Goal: Information Seeking & Learning: Stay updated

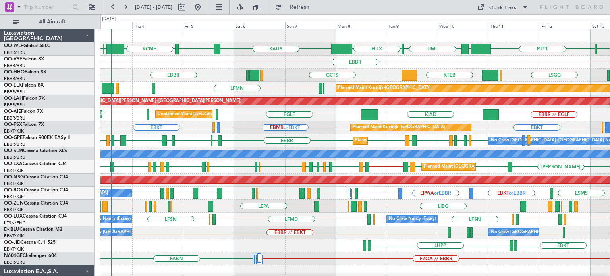
click at [208, 65] on div "EBBR" at bounding box center [355, 62] width 509 height 13
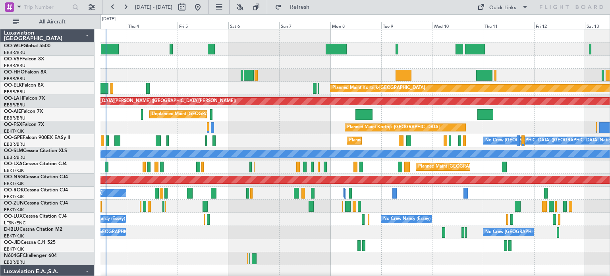
click at [205, 159] on div "Planned Maint Kortrijk-[GEOGRAPHIC_DATA] Planned [GEOGRAPHIC_DATA][PERSON_NAME]…" at bounding box center [355, 271] width 509 height 485
click at [246, 7] on button at bounding box center [240, 7] width 13 height 13
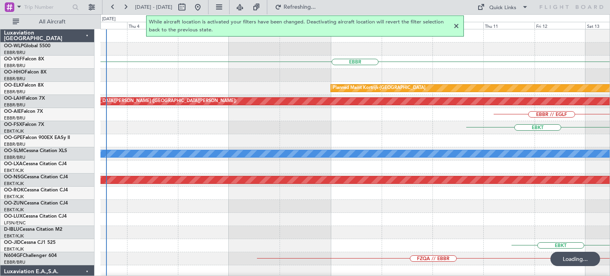
click at [456, 26] on div at bounding box center [457, 26] width 10 height 10
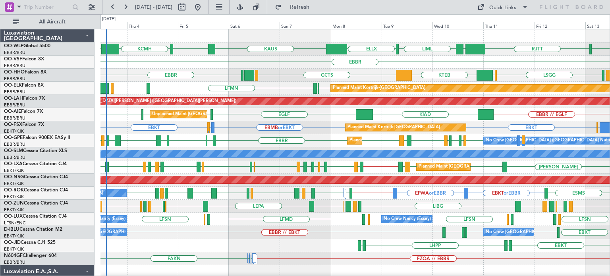
click at [286, 74] on div "KTEB GCTS GMMH LSGG EBBR LIRS LSGG LIMC" at bounding box center [355, 75] width 509 height 13
click at [472, 183] on div "Planned Maint [GEOGRAPHIC_DATA] ([GEOGRAPHIC_DATA])" at bounding box center [355, 179] width 1527 height 7
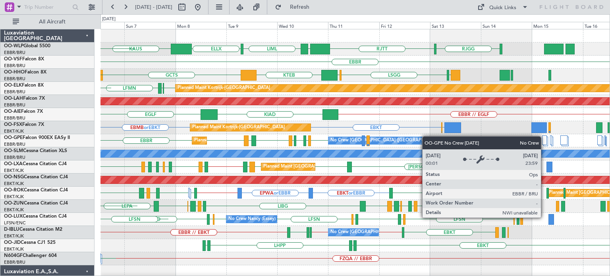
click at [402, 139] on div "LIML ELLX KAUS RJGG RJTT LTCG KTEB KCMH EBBR KTEB GCTS LIRS LSGG LIMC GMMH LSGG…" at bounding box center [355, 265] width 509 height 472
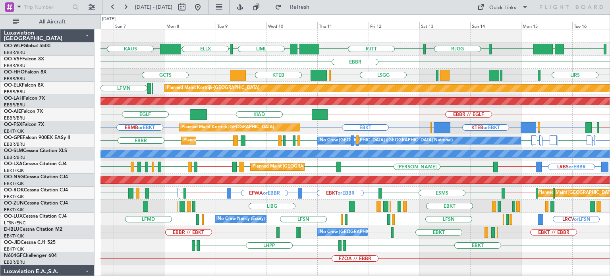
click at [350, 128] on div "LIML ELLX KAUS RJTT RJGG RJTT LTCG UBBB LIML EBBR LIRS KTEB GCTS LSGG EBBR GMMH…" at bounding box center [355, 258] width 509 height 459
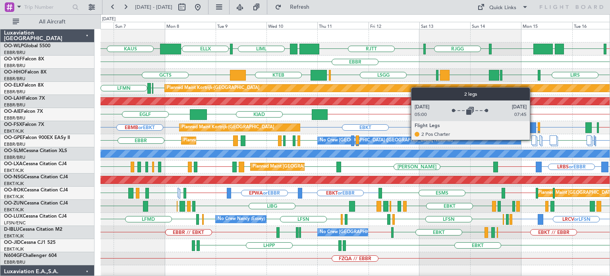
click at [533, 139] on div at bounding box center [534, 140] width 5 height 10
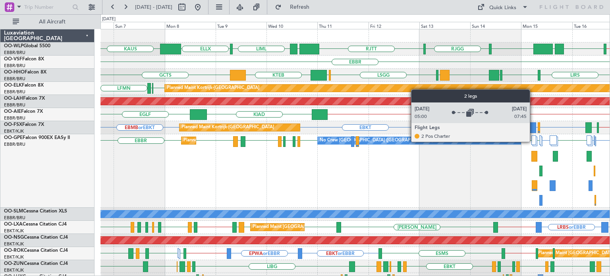
click at [533, 141] on div at bounding box center [534, 140] width 5 height 10
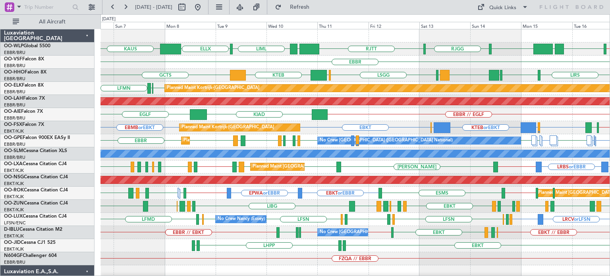
click at [298, 72] on div "KTEB GCTS LIRS LSGG EBBR GMMH LIRS LSGG LIMC" at bounding box center [355, 75] width 509 height 13
click at [291, 64] on div "EBBR" at bounding box center [355, 62] width 509 height 13
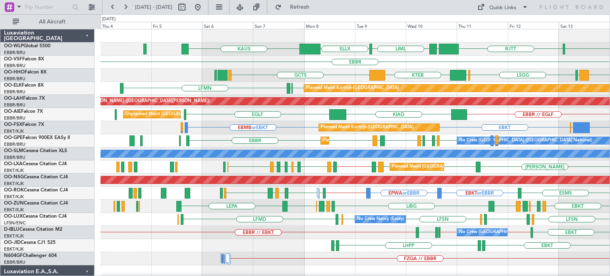
click at [323, 68] on div "EBBR" at bounding box center [355, 62] width 509 height 13
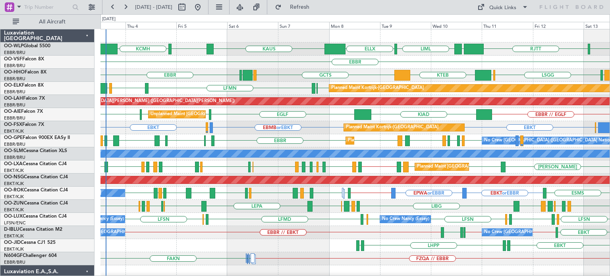
click at [245, 117] on div "Unplanned Maint Brussels (Brussels National) KIAD EGLF EBBR EBBR EGLF EBBR // E…" at bounding box center [355, 114] width 509 height 13
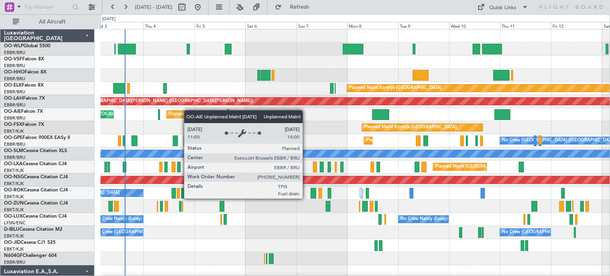
click at [188, 110] on div "Planned Maint Kortrijk-[GEOGRAPHIC_DATA] Planned [GEOGRAPHIC_DATA][PERSON_NAME]…" at bounding box center [355, 271] width 509 height 485
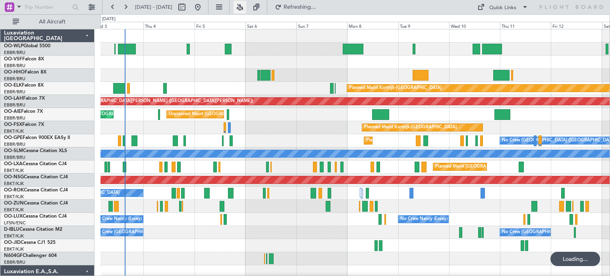
click at [246, 6] on button at bounding box center [240, 7] width 13 height 13
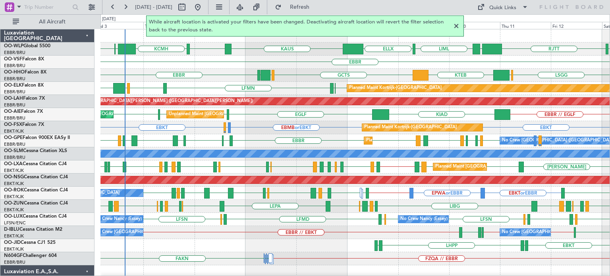
click at [456, 26] on div at bounding box center [457, 26] width 10 height 10
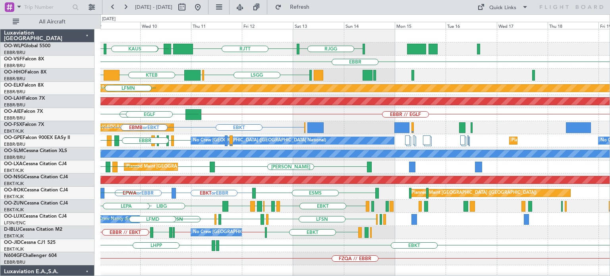
click at [285, 117] on div "LTCG LIML ELLX [GEOGRAPHIC_DATA] [GEOGRAPHIC_DATA] [PERSON_NAME] [GEOGRAPHIC_DA…" at bounding box center [355, 265] width 509 height 472
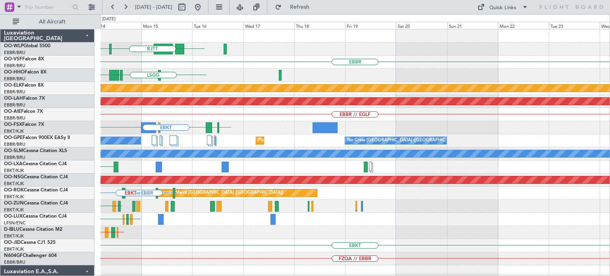
click at [241, 118] on div "RJGG [GEOGRAPHIC_DATA] [GEOGRAPHIC_DATA] [GEOGRAPHIC_DATA] Planned Maint [GEOGR…" at bounding box center [355, 265] width 509 height 472
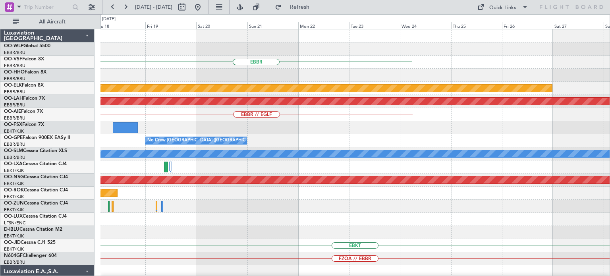
click at [286, 138] on div "EBBR Planned Maint [GEOGRAPHIC_DATA]-[GEOGRAPHIC_DATA] Planned [GEOGRAPHIC_DATA…" at bounding box center [355, 265] width 509 height 472
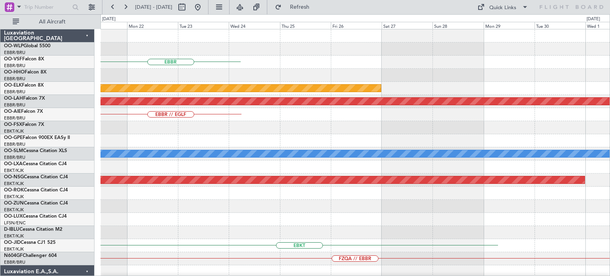
click at [294, 165] on div "EBBR Planned Maint [GEOGRAPHIC_DATA]-[GEOGRAPHIC_DATA] Planned [GEOGRAPHIC_DATA…" at bounding box center [355, 265] width 509 height 472
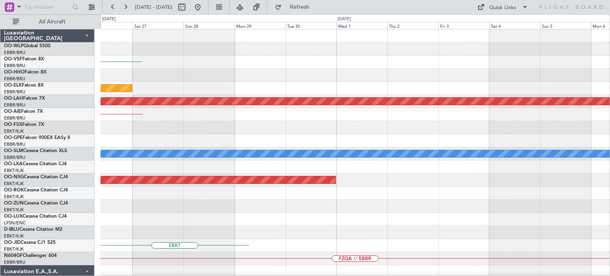
click at [303, 167] on div "EBBR Planned Maint [GEOGRAPHIC_DATA]-[GEOGRAPHIC_DATA] Planned [GEOGRAPHIC_DATA…" at bounding box center [355, 265] width 509 height 472
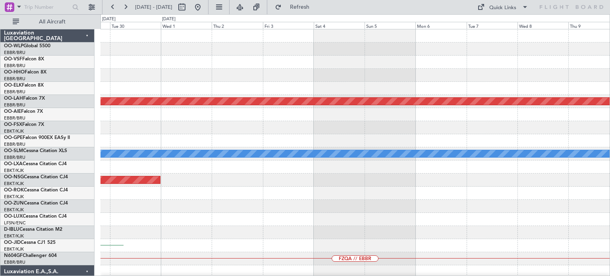
click at [382, 178] on div "Planned Maint [PERSON_NAME]-[GEOGRAPHIC_DATA][PERSON_NAME] ([GEOGRAPHIC_DATA][P…" at bounding box center [355, 265] width 509 height 472
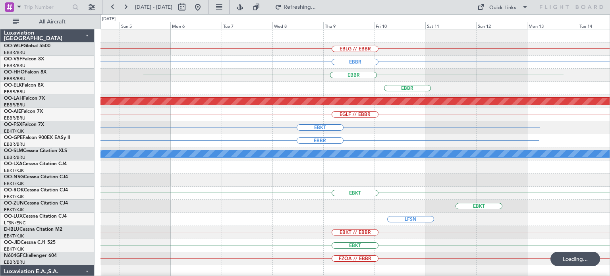
click at [319, 145] on div "EBLG // EBBR [GEOGRAPHIC_DATA] [GEOGRAPHIC_DATA] [GEOGRAPHIC_DATA] Planned [GEO…" at bounding box center [355, 245] width 509 height 433
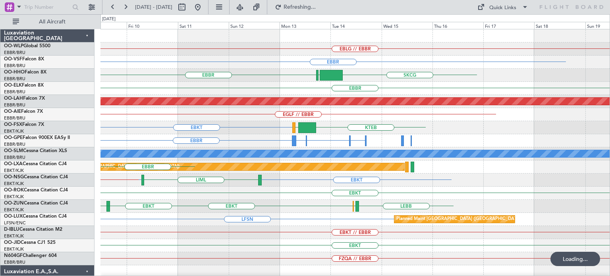
click at [285, 125] on div "EBLG // EBBR [GEOGRAPHIC_DATA] SKCG [GEOGRAPHIC_DATA] [GEOGRAPHIC_DATA] [GEOGRA…" at bounding box center [355, 245] width 509 height 433
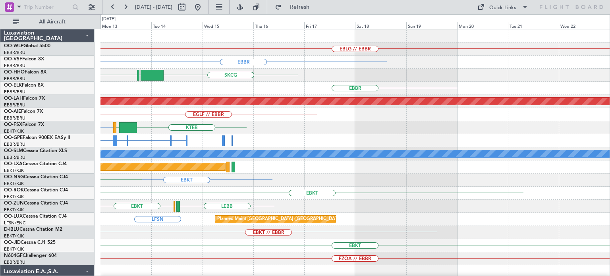
click at [319, 133] on div "EBLG // EBBR [GEOGRAPHIC_DATA] SKCG [GEOGRAPHIC_DATA] [GEOGRAPHIC_DATA] [GEOGRA…" at bounding box center [355, 245] width 509 height 433
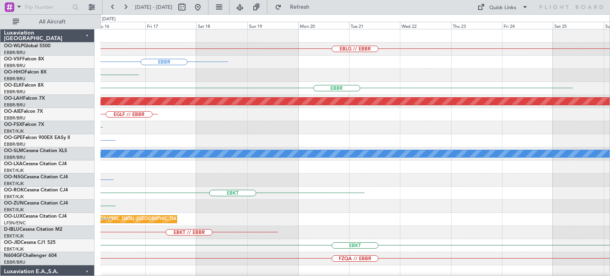
click at [391, 142] on div "EBLG // EBBR [GEOGRAPHIC_DATA] SKCG [GEOGRAPHIC_DATA] [GEOGRAPHIC_DATA] [GEOGRA…" at bounding box center [355, 245] width 509 height 433
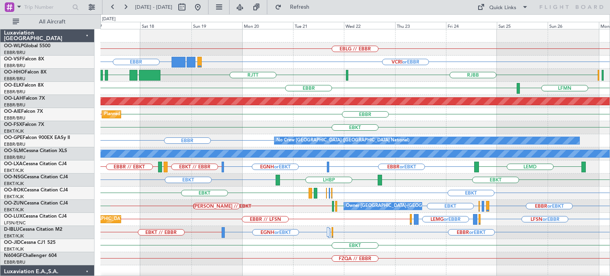
click at [252, 84] on div "EBLG // EBBR [GEOGRAPHIC_DATA] VCRI or EBBR VRMV or EBBR OMDW or EBBR [GEOGRAPH…" at bounding box center [355, 245] width 509 height 433
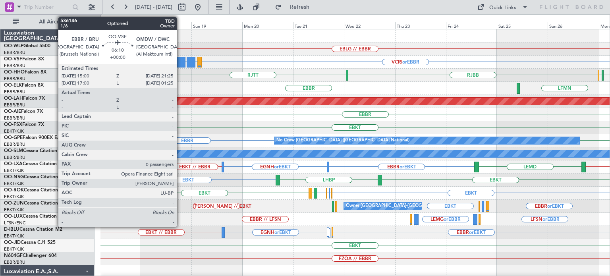
click at [180, 60] on div at bounding box center [179, 62] width 14 height 11
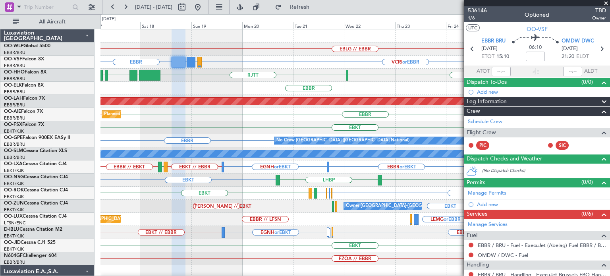
click at [605, 4] on span at bounding box center [606, 3] width 8 height 7
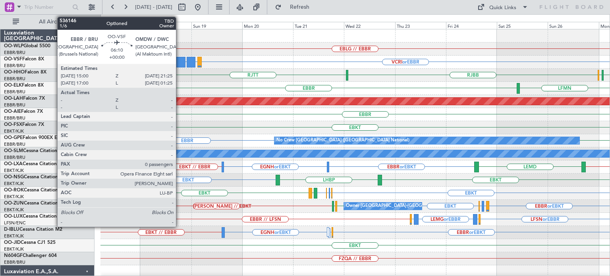
click at [180, 59] on div at bounding box center [179, 62] width 14 height 11
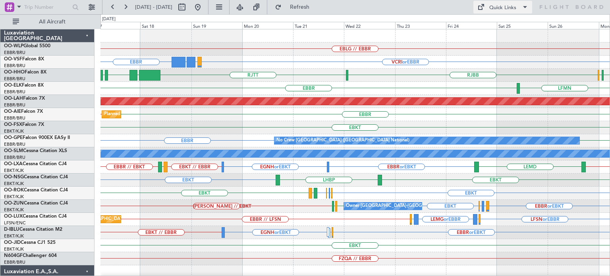
click at [502, 6] on div "Quick Links" at bounding box center [502, 8] width 27 height 8
click at [499, 27] on button "Trip Builder" at bounding box center [504, 26] width 60 height 19
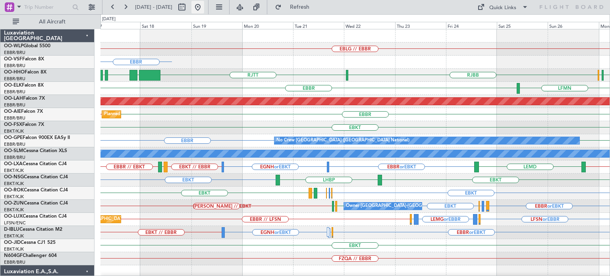
click at [204, 7] on button at bounding box center [197, 7] width 13 height 13
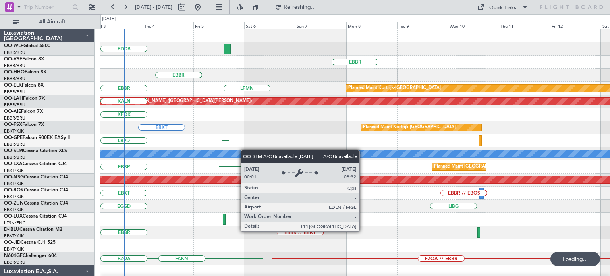
click at [245, 150] on div "EDDB [GEOGRAPHIC_DATA] [GEOGRAPHIC_DATA] Planned Maint [GEOGRAPHIC_DATA]-[GEOGR…" at bounding box center [355, 258] width 509 height 459
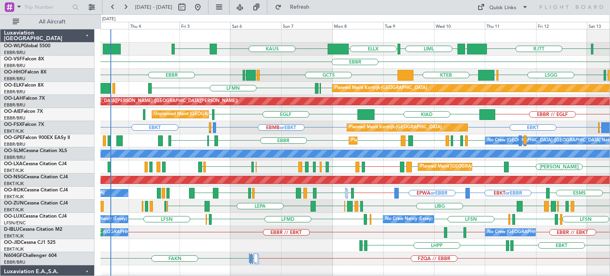
click at [278, 93] on div "RJTT LTCG KTEB LIML ELLX [PERSON_NAME] [GEOGRAPHIC_DATA] [GEOGRAPHIC_DATA] [GEO…" at bounding box center [355, 258] width 509 height 459
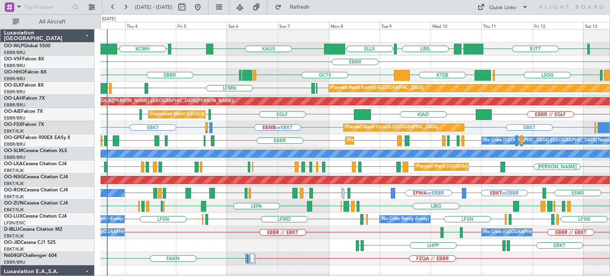
click at [126, 68] on div "EBBR" at bounding box center [355, 62] width 509 height 13
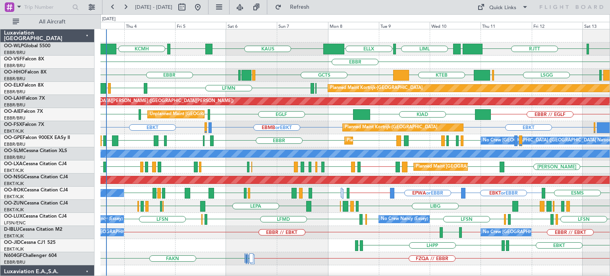
click at [104, 152] on div "RJGG [GEOGRAPHIC_DATA] LTCG KTEB KCMH LIML ELLX [PERSON_NAME] [GEOGRAPHIC_DATA]…" at bounding box center [355, 265] width 509 height 472
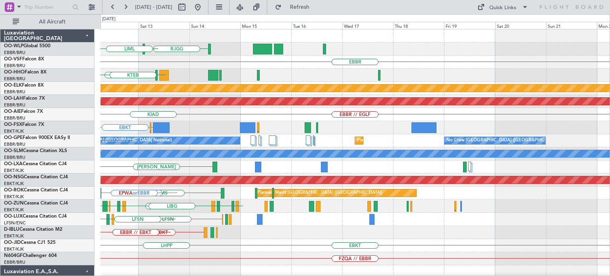
click at [160, 155] on div "RJGG [GEOGRAPHIC_DATA] LTCG LIML [GEOGRAPHIC_DATA] LIRS [GEOGRAPHIC_DATA] LIMC …" at bounding box center [355, 265] width 509 height 472
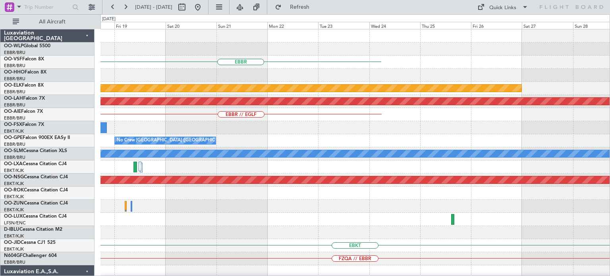
click at [313, 161] on div "EBBR Planned Maint [GEOGRAPHIC_DATA]-[GEOGRAPHIC_DATA] Planned [GEOGRAPHIC_DATA…" at bounding box center [355, 265] width 509 height 472
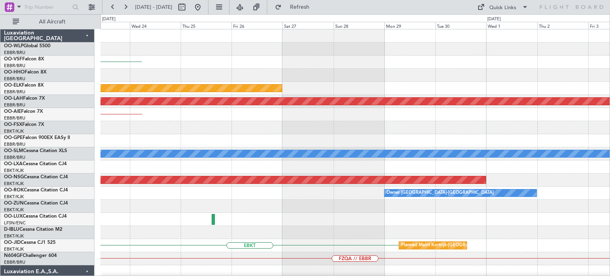
click at [318, 186] on div "Planned Maint [GEOGRAPHIC_DATA] ([GEOGRAPHIC_DATA])" at bounding box center [355, 180] width 509 height 13
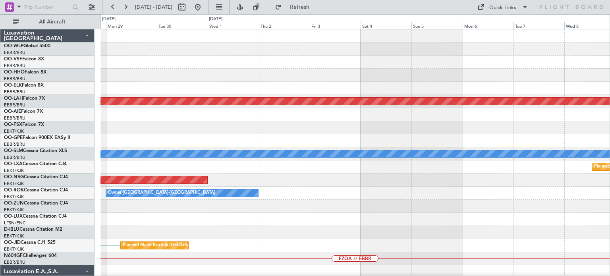
click at [418, 189] on div "Planned Maint Kortrijk-[GEOGRAPHIC_DATA] Planned [GEOGRAPHIC_DATA][PERSON_NAME]…" at bounding box center [355, 265] width 509 height 472
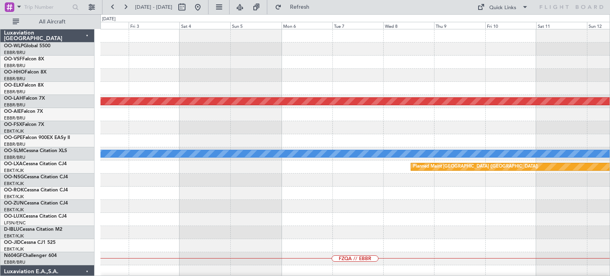
click at [383, 195] on div "Planned Maint [PERSON_NAME]-[GEOGRAPHIC_DATA][PERSON_NAME] ([GEOGRAPHIC_DATA][P…" at bounding box center [355, 265] width 509 height 472
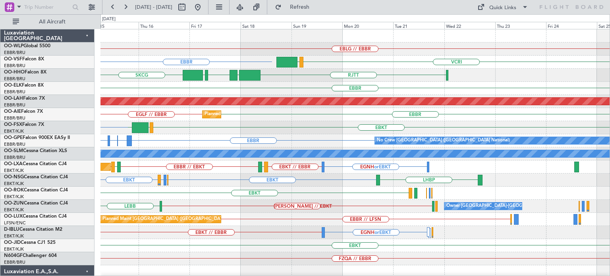
click at [267, 138] on div "EBLG // EBBR [GEOGRAPHIC_DATA] VCRI VRMU [GEOGRAPHIC_DATA] SKCG LTCG [GEOGRAPHI…" at bounding box center [355, 245] width 509 height 433
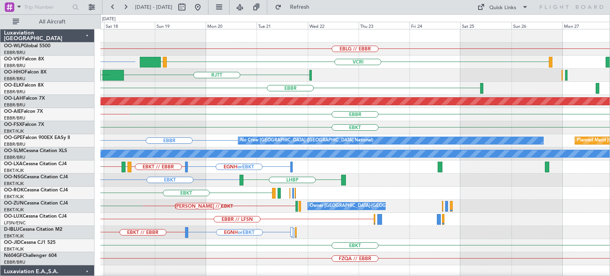
click at [230, 124] on div "EBKT LOWS KTEB" at bounding box center [355, 127] width 509 height 13
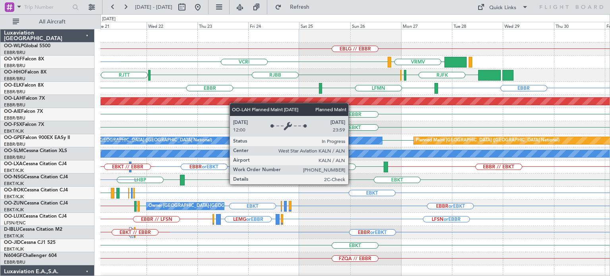
click at [230, 104] on div "EBLG // EBBR VCRI VRMV VRMU [GEOGRAPHIC_DATA] [GEOGRAPHIC_DATA] RJBB RJFK RJOB …" at bounding box center [355, 245] width 509 height 433
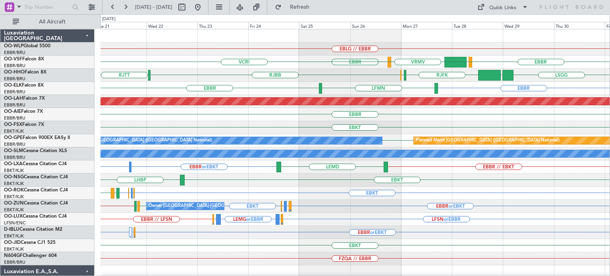
click at [419, 45] on div "EBLG // EBBR" at bounding box center [355, 49] width 509 height 13
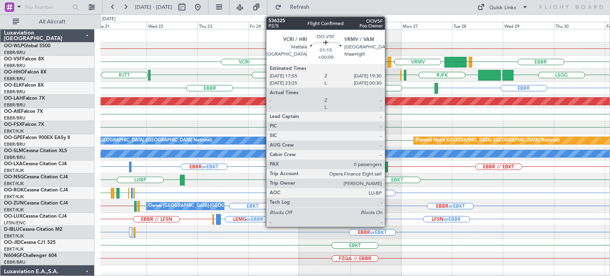
click at [388, 60] on div at bounding box center [390, 62] width 4 height 11
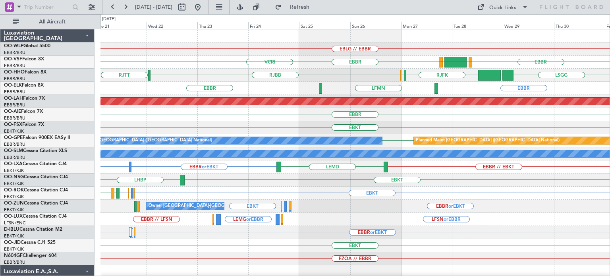
click at [348, 5] on div "[DATE] - [DATE] Refresh Quick Links All Aircraft" at bounding box center [305, 7] width 610 height 14
click at [317, 8] on span "Refresh" at bounding box center [299, 7] width 33 height 6
click at [323, 66] on div "EBBR VCRI LEGE VRMV [GEOGRAPHIC_DATA] [GEOGRAPHIC_DATA]" at bounding box center [355, 62] width 509 height 13
click at [204, 6] on button at bounding box center [197, 7] width 13 height 13
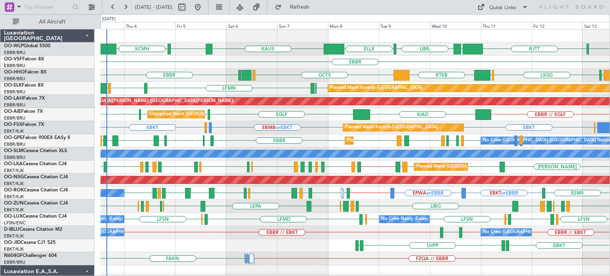
click at [470, 112] on div "LTCG [GEOGRAPHIC_DATA] [GEOGRAPHIC_DATA] LIML ELLX [PERSON_NAME] KTEB KCMH [GEO…" at bounding box center [355, 265] width 509 height 472
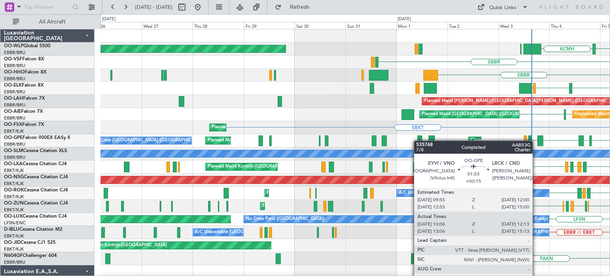
click at [418, 141] on div "KTEB KCMH Planned Maint [GEOGRAPHIC_DATA] ([GEOGRAPHIC_DATA]) [PERSON_NAME] [GE…" at bounding box center [355, 265] width 509 height 472
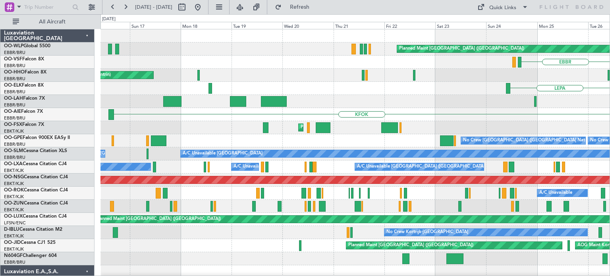
click at [330, 115] on div "Planned Maint [GEOGRAPHIC_DATA] ([GEOGRAPHIC_DATA]) [GEOGRAPHIC_DATA] AOG Maint…" at bounding box center [355, 278] width 509 height 498
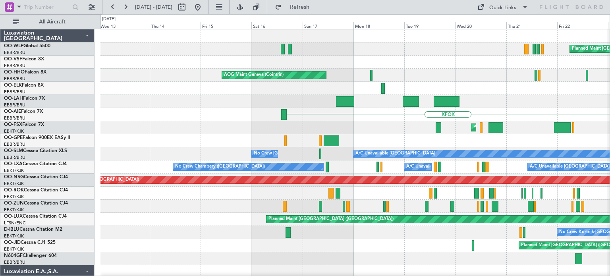
click at [344, 118] on div "Planned Maint [GEOGRAPHIC_DATA] ([GEOGRAPHIC_DATA]) [GEOGRAPHIC_DATA] AOG Maint…" at bounding box center [355, 278] width 509 height 498
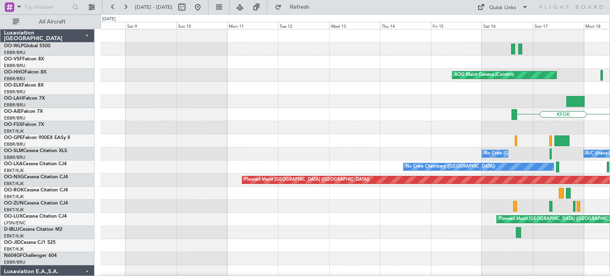
click at [369, 149] on div "AOG Maint Geneva (Cointrin) KFOK Planned Maint [GEOGRAPHIC_DATA]-[GEOGRAPHIC_DA…" at bounding box center [355, 278] width 509 height 498
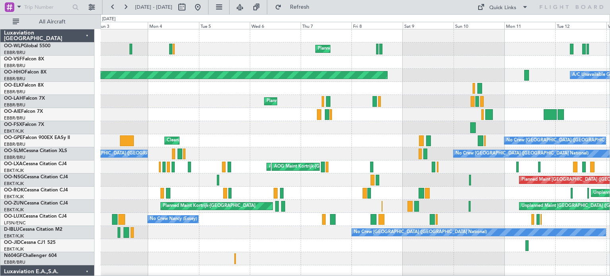
click at [390, 122] on div "Planned Maint Milan (Linate) Planned Maint Geneva ([GEOGRAPHIC_DATA]) A/C Unava…" at bounding box center [355, 278] width 509 height 498
click at [400, 143] on div "Planned Maint Milan (Linate) Planned Maint Geneva ([GEOGRAPHIC_DATA]) A/C Unava…" at bounding box center [355, 278] width 509 height 498
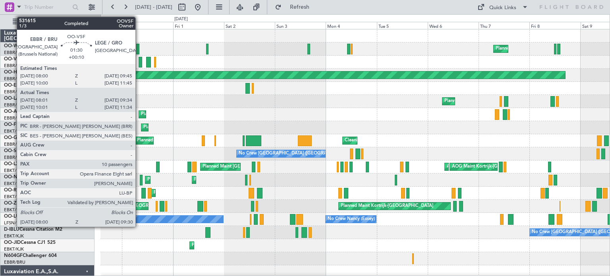
click at [139, 61] on div at bounding box center [141, 62] width 4 height 11
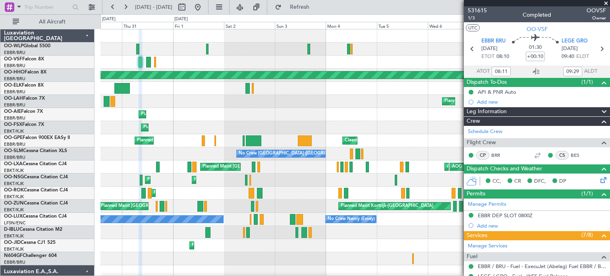
click at [606, 3] on span at bounding box center [606, 3] width 8 height 7
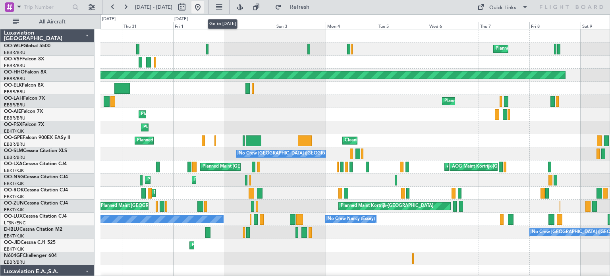
click at [204, 3] on button at bounding box center [197, 7] width 13 height 13
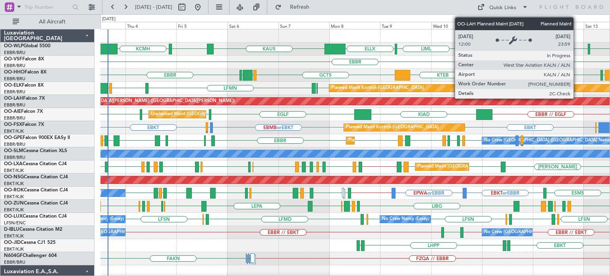
click at [234, 157] on div "LTCG [GEOGRAPHIC_DATA] [GEOGRAPHIC_DATA] LIML ELLX [PERSON_NAME] KTEB KCMH [GEO…" at bounding box center [355, 265] width 509 height 472
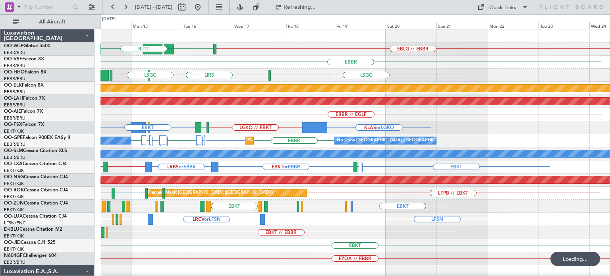
click at [220, 119] on div "EBBR // EGLF" at bounding box center [355, 114] width 509 height 13
click at [191, 138] on div "EBLG // EBBR UBBB [GEOGRAPHIC_DATA] LIML [GEOGRAPHIC_DATA] [GEOGRAPHIC_DATA] [G…" at bounding box center [355, 265] width 509 height 472
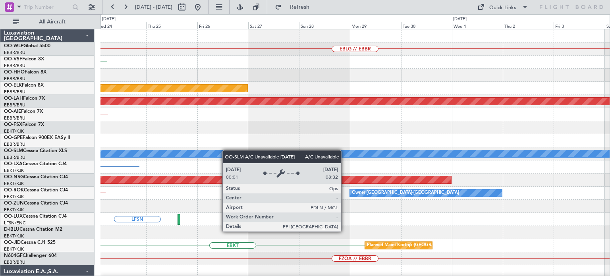
click at [186, 150] on div "EBLG // EBBR [GEOGRAPHIC_DATA] Planned Maint [GEOGRAPHIC_DATA]-[GEOGRAPHIC_DATA…" at bounding box center [355, 265] width 509 height 472
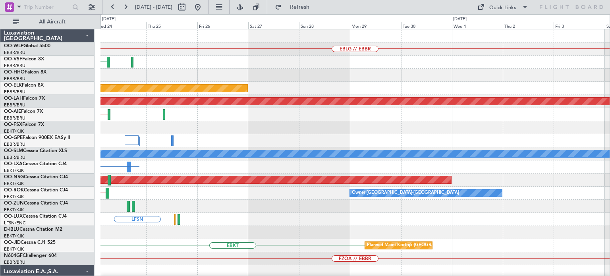
click at [196, 178] on div "EBLG // EBBR [GEOGRAPHIC_DATA] Planned Maint [GEOGRAPHIC_DATA]-[GEOGRAPHIC_DATA…" at bounding box center [355, 265] width 509 height 472
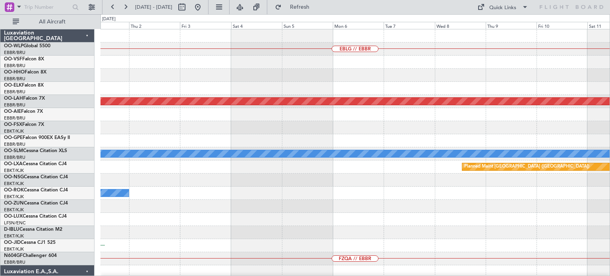
click at [377, 177] on div "EBLG // EBBR Planned [GEOGRAPHIC_DATA][PERSON_NAME]-[GEOGRAPHIC_DATA][PERSON_NA…" at bounding box center [355, 265] width 509 height 472
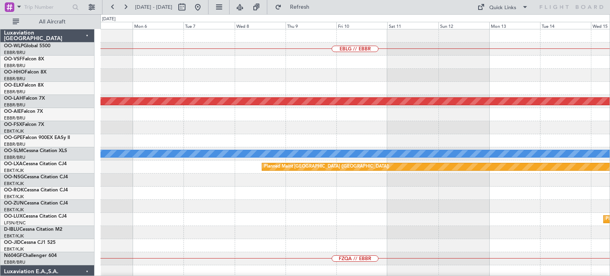
click at [294, 186] on div "EBLG // EBBR Planned [GEOGRAPHIC_DATA][PERSON_NAME]-[GEOGRAPHIC_DATA][PERSON_NA…" at bounding box center [355, 265] width 509 height 472
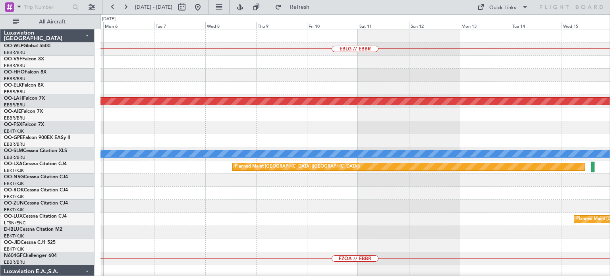
click at [338, 190] on div "EBLG // EBBR Planned [GEOGRAPHIC_DATA][PERSON_NAME]-[GEOGRAPHIC_DATA][PERSON_NA…" at bounding box center [355, 265] width 509 height 472
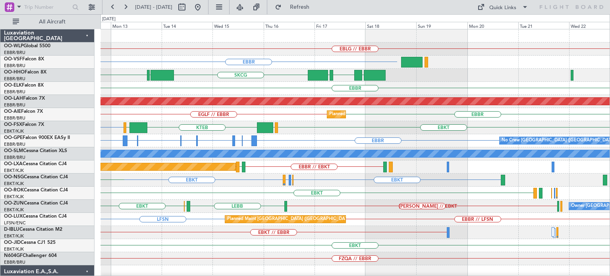
click at [201, 94] on div "EBLG // EBBR [GEOGRAPHIC_DATA] [GEOGRAPHIC_DATA] SKCG [GEOGRAPHIC_DATA] LTCG [G…" at bounding box center [355, 245] width 509 height 433
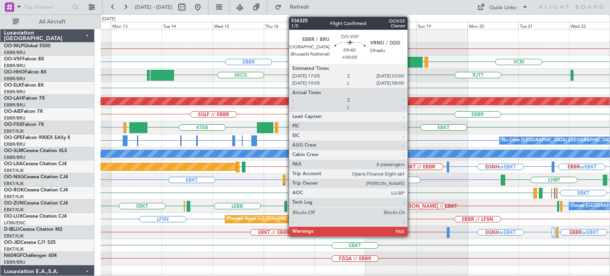
click at [411, 62] on div at bounding box center [411, 62] width 21 height 11
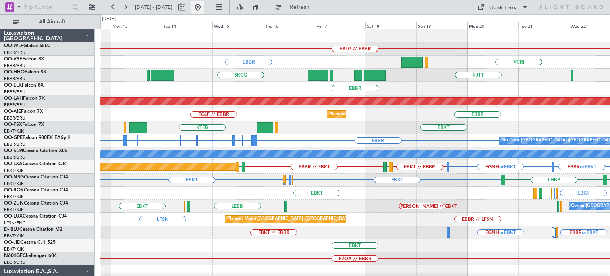
click at [204, 7] on button at bounding box center [197, 7] width 13 height 13
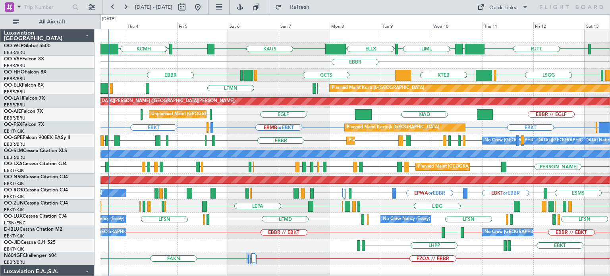
click at [228, 121] on div "LSZH or EBKT EBKT EBBR or EBKT EBKT EBMB or EBKT Planned Maint [GEOGRAPHIC_DATA…" at bounding box center [355, 127] width 509 height 13
click at [137, 83] on div "EBKT [GEOGRAPHIC_DATA] LFMN [GEOGRAPHIC_DATA] LIML Planned Maint [GEOGRAPHIC_DA…" at bounding box center [355, 88] width 509 height 13
click at [133, 85] on div "EBKT [GEOGRAPHIC_DATA] LFMN [GEOGRAPHIC_DATA] LIML Planned Maint [GEOGRAPHIC_DA…" at bounding box center [355, 88] width 509 height 13
